Goal: Navigation & Orientation: Find specific page/section

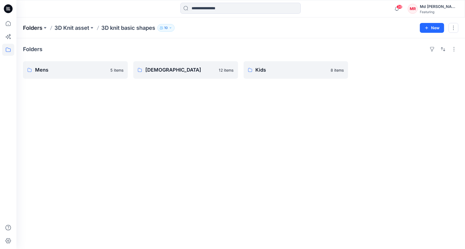
click at [33, 26] on p "Folders" at bounding box center [32, 28] width 19 height 8
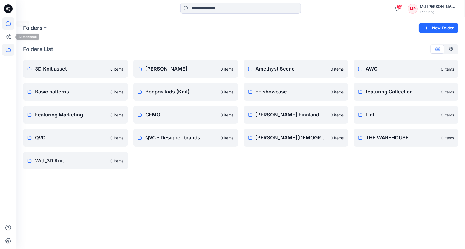
click at [8, 29] on icon at bounding box center [8, 24] width 12 height 12
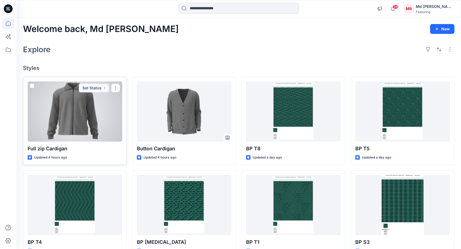
click at [74, 105] on div at bounding box center [75, 112] width 94 height 60
click at [117, 85] on button "button" at bounding box center [115, 88] width 9 height 9
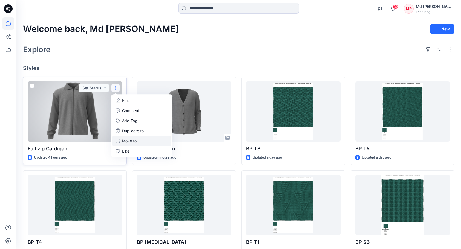
click at [135, 143] on p "Move to" at bounding box center [129, 141] width 14 height 6
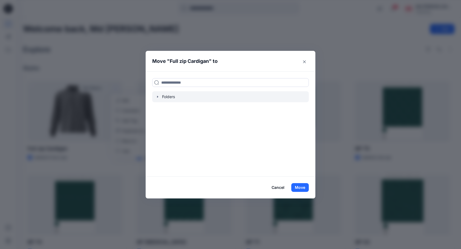
click at [158, 94] on div at bounding box center [230, 96] width 156 height 11
click at [157, 95] on div at bounding box center [230, 96] width 156 height 11
click at [158, 96] on icon "button" at bounding box center [157, 97] width 1 height 2
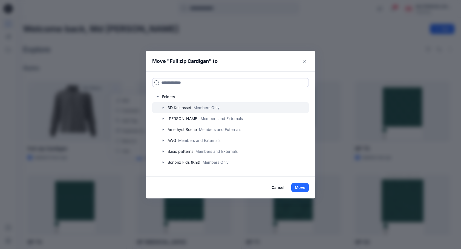
click at [164, 106] on icon "button" at bounding box center [163, 108] width 4 height 4
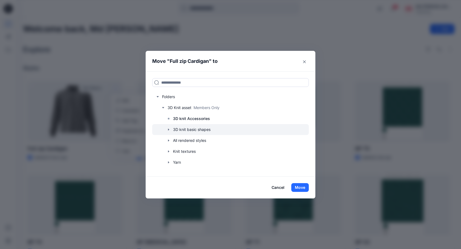
click at [169, 131] on icon "button" at bounding box center [168, 129] width 4 height 4
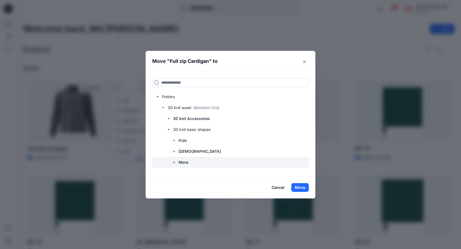
click at [182, 162] on p "Mens" at bounding box center [183, 162] width 10 height 7
click at [299, 188] on button "Move" at bounding box center [300, 187] width 18 height 9
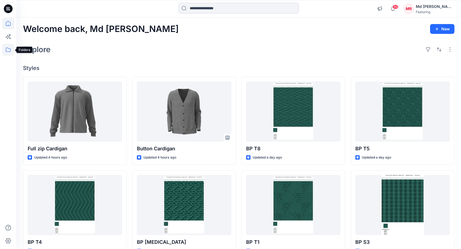
click at [10, 50] on icon at bounding box center [8, 50] width 12 height 12
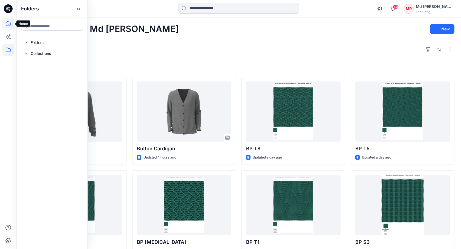
click at [5, 24] on icon at bounding box center [8, 24] width 12 height 12
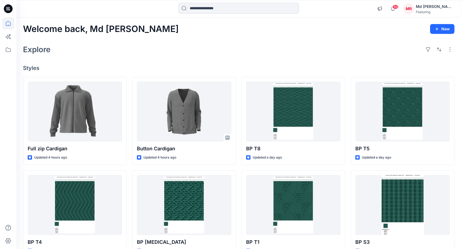
click at [5, 24] on icon at bounding box center [8, 24] width 12 height 12
click at [8, 21] on icon at bounding box center [8, 24] width 12 height 12
click at [8, 48] on icon at bounding box center [8, 50] width 12 height 12
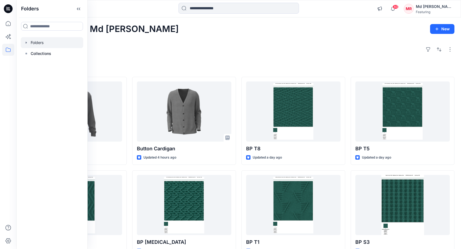
click at [33, 43] on div at bounding box center [52, 42] width 62 height 11
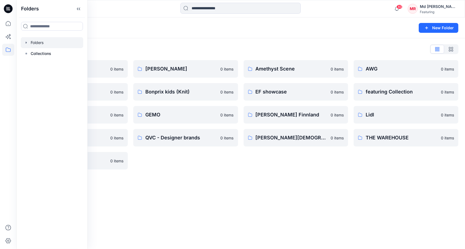
click at [178, 48] on div "Folders List" at bounding box center [240, 49] width 435 height 9
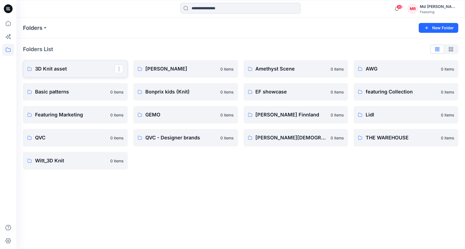
click at [50, 72] on p "3D Knit asset" at bounding box center [75, 69] width 80 height 8
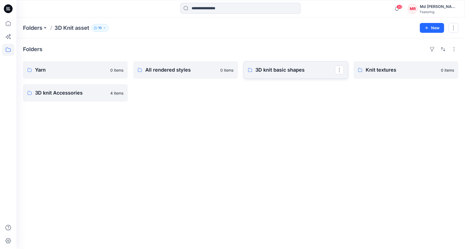
click at [275, 69] on p "3D knit basic shapes" at bounding box center [295, 70] width 80 height 8
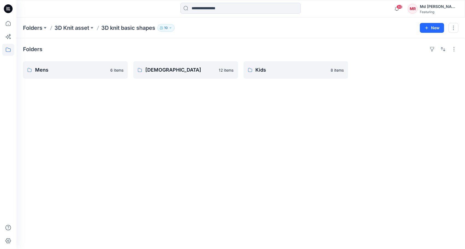
click at [159, 121] on div "Folders Mens 6 items [DEMOGRAPHIC_DATA] 12 items Kids 8 items" at bounding box center [240, 143] width 448 height 211
click at [71, 72] on p "Mens" at bounding box center [75, 70] width 80 height 8
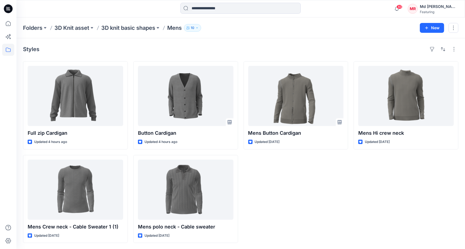
click at [324, 186] on div "Mens Button Cardigan Updated [DATE]" at bounding box center [295, 152] width 105 height 182
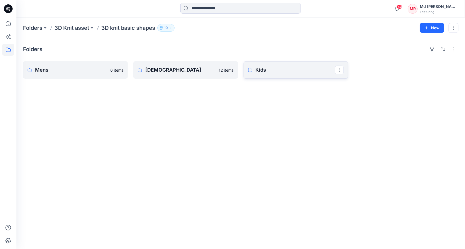
click at [268, 69] on p "Kids" at bounding box center [295, 70] width 80 height 8
click at [294, 135] on div "Folders Mens 6 items [DEMOGRAPHIC_DATA] 12 items Kids 8 items" at bounding box center [240, 143] width 448 height 211
click at [261, 69] on p "Kids" at bounding box center [295, 70] width 80 height 8
click at [57, 70] on p "Mens" at bounding box center [75, 70] width 80 height 8
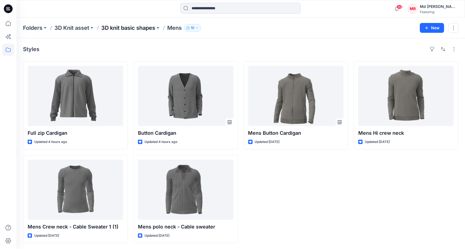
click at [115, 27] on p "3D knit basic shapes" at bounding box center [128, 28] width 54 height 8
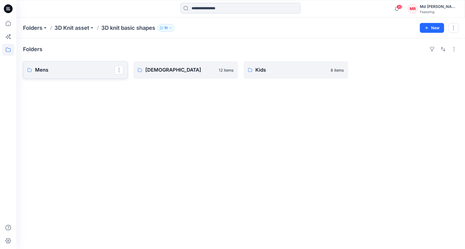
click at [59, 68] on p "Mens" at bounding box center [75, 70] width 80 height 8
click at [272, 65] on link "Kids" at bounding box center [295, 70] width 105 height 18
click at [153, 64] on link "[DEMOGRAPHIC_DATA]" at bounding box center [185, 70] width 105 height 18
click at [274, 125] on div "Folders Mens 6 items [DEMOGRAPHIC_DATA] 12 items Kids 8 items" at bounding box center [240, 143] width 448 height 211
click at [153, 114] on div "Folders Mens 6 items [DEMOGRAPHIC_DATA] 12 items Kids 8 items" at bounding box center [240, 143] width 448 height 211
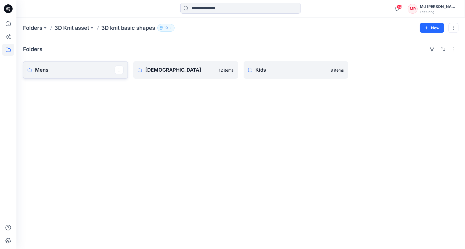
click at [87, 70] on p "Mens" at bounding box center [75, 70] width 80 height 8
click at [259, 65] on link "Kids" at bounding box center [295, 70] width 105 height 18
click at [156, 132] on div "Folders Mens 6 items [DEMOGRAPHIC_DATA] 12 items Kids 8 items" at bounding box center [240, 143] width 448 height 211
click at [151, 68] on p "[DEMOGRAPHIC_DATA]" at bounding box center [185, 70] width 80 height 8
click at [67, 70] on p "Mens" at bounding box center [75, 70] width 80 height 8
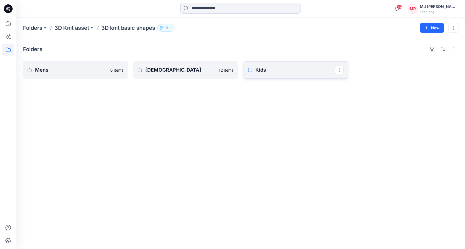
click at [290, 74] on link "Kids" at bounding box center [295, 70] width 105 height 18
click at [80, 69] on p "Mens" at bounding box center [75, 70] width 80 height 8
click at [280, 131] on div "Folders Mens 6 items [DEMOGRAPHIC_DATA] 12 items Kids 8 items" at bounding box center [240, 143] width 448 height 211
click at [78, 65] on link "Mens" at bounding box center [75, 70] width 105 height 18
click at [277, 73] on p "Kids" at bounding box center [295, 70] width 80 height 8
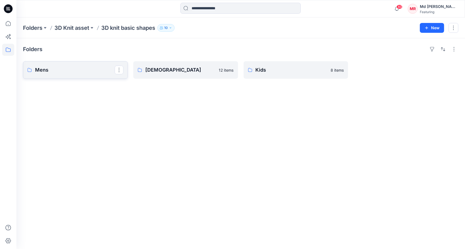
click at [83, 74] on link "Mens" at bounding box center [75, 70] width 105 height 18
click at [220, 71] on p "[DEMOGRAPHIC_DATA]" at bounding box center [185, 70] width 80 height 8
click at [304, 72] on p "Kids" at bounding box center [295, 70] width 80 height 8
click at [13, 23] on icon at bounding box center [8, 24] width 12 height 12
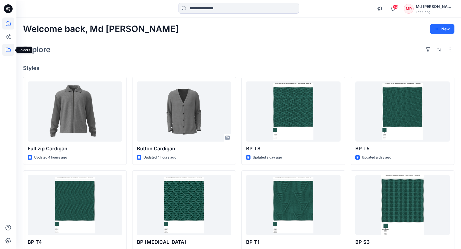
click at [6, 51] on icon at bounding box center [8, 50] width 12 height 12
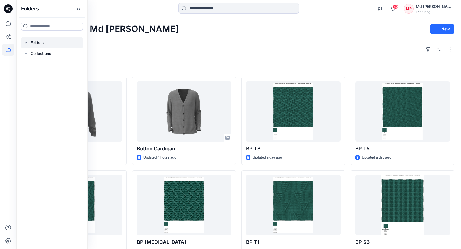
click at [32, 38] on div at bounding box center [52, 42] width 62 height 11
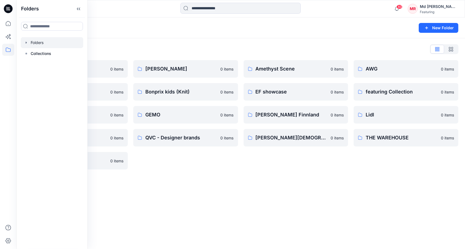
click at [162, 44] on div "Folders List 3D Knit asset 0 items Basic patterns 0 items Featuring Marketing 0…" at bounding box center [240, 107] width 448 height 138
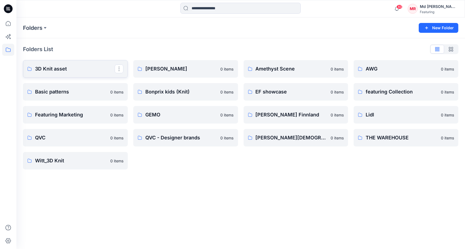
click at [47, 69] on p "3D Knit asset" at bounding box center [75, 69] width 80 height 8
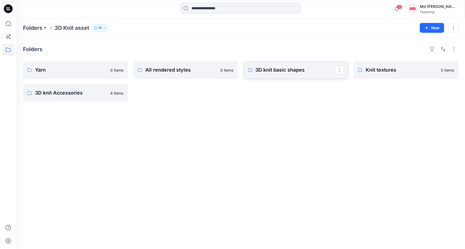
click at [275, 70] on p "3D knit basic shapes" at bounding box center [295, 70] width 80 height 8
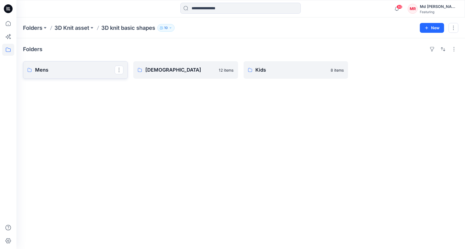
click at [49, 72] on p "Mens" at bounding box center [75, 70] width 80 height 8
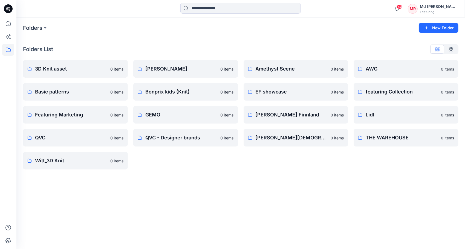
click at [242, 28] on div "Folders" at bounding box center [219, 28] width 392 height 8
click at [123, 33] on div "Folders New Folder" at bounding box center [240, 28] width 448 height 21
click at [338, 23] on div "Folders New Folder" at bounding box center [240, 28] width 448 height 21
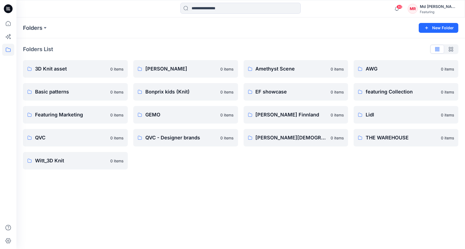
click at [339, 26] on div "Folders" at bounding box center [219, 28] width 392 height 8
